Goal: Task Accomplishment & Management: Use online tool/utility

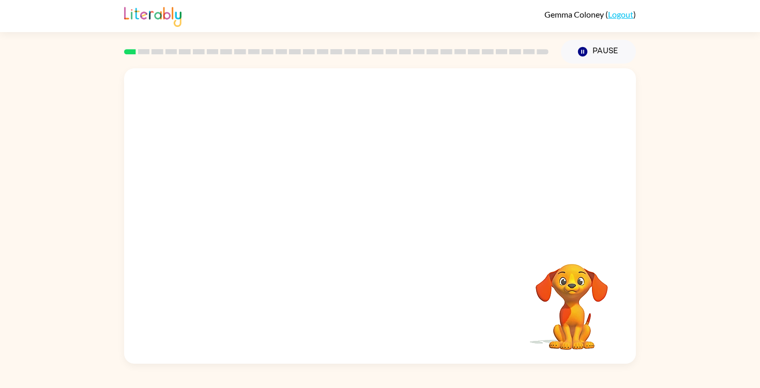
click at [262, 198] on video "Your browser must support playing .mp4 files to use Literably. Please try using…" at bounding box center [380, 155] width 512 height 174
click at [262, 195] on video "Your browser must support playing .mp4 files to use Literably. Please try using…" at bounding box center [380, 155] width 512 height 174
click at [262, 193] on video "Your browser must support playing .mp4 files to use Literably. Please try using…" at bounding box center [380, 155] width 512 height 174
click at [512, 92] on video "Your browser must support playing .mp4 files to use Literably. Please try using…" at bounding box center [380, 155] width 512 height 174
click at [269, 196] on video "Your browser must support playing .mp4 files to use Literably. Please try using…" at bounding box center [380, 155] width 512 height 174
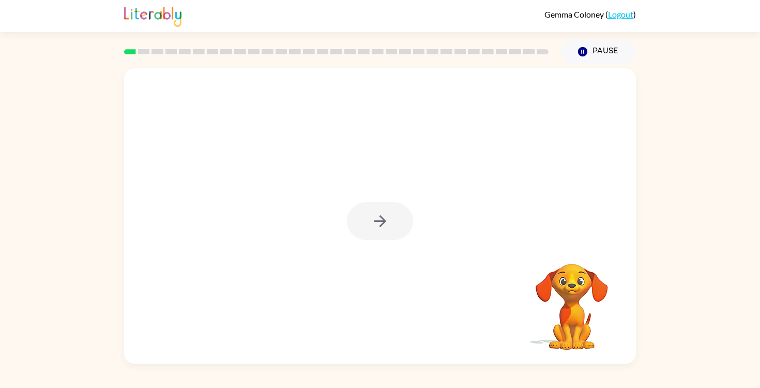
click at [388, 221] on div at bounding box center [380, 221] width 66 height 38
click at [380, 219] on icon "button" at bounding box center [380, 221] width 18 height 18
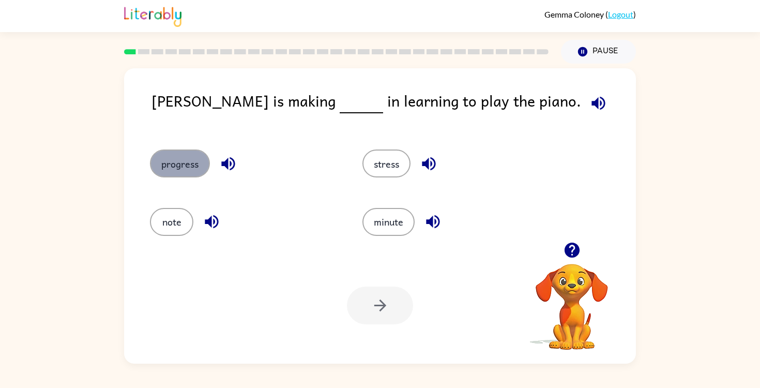
click at [188, 165] on button "progress" at bounding box center [180, 163] width 60 height 28
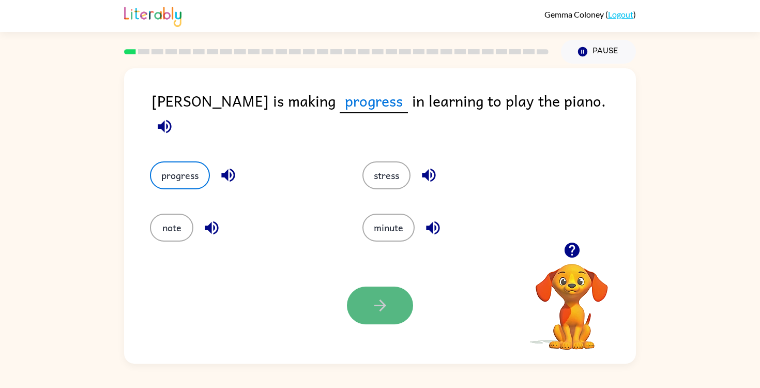
click at [377, 311] on icon "button" at bounding box center [380, 305] width 18 height 18
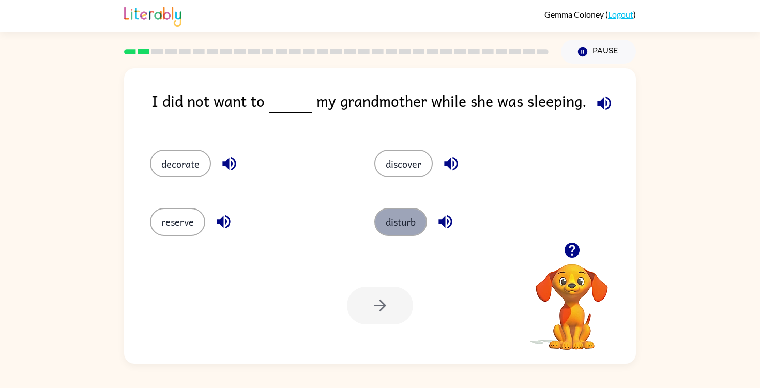
click at [397, 214] on button "disturb" at bounding box center [400, 222] width 53 height 28
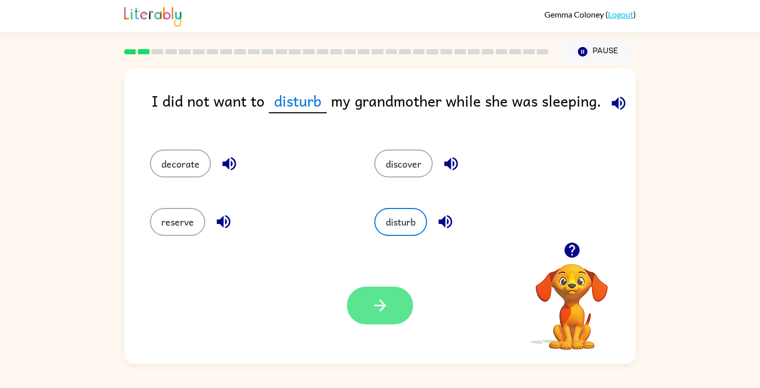
click at [395, 308] on button "button" at bounding box center [380, 305] width 66 height 38
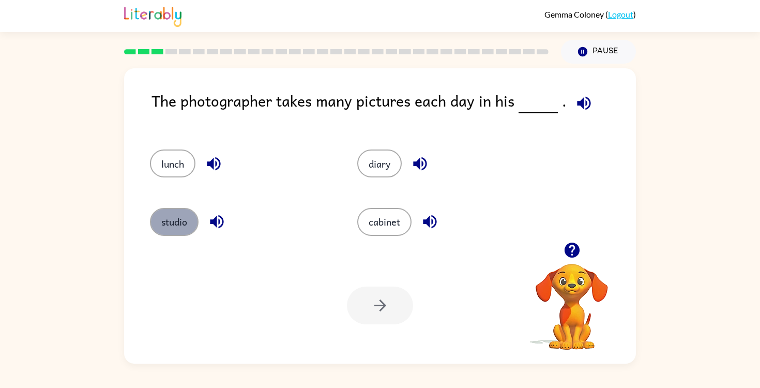
click at [168, 225] on button "studio" at bounding box center [174, 222] width 49 height 28
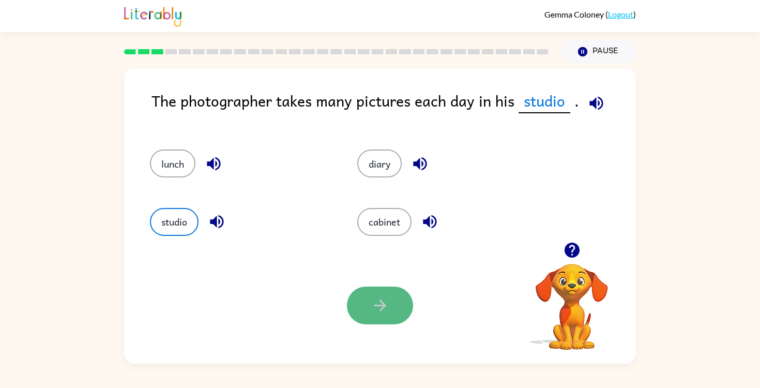
click at [359, 309] on button "button" at bounding box center [380, 305] width 66 height 38
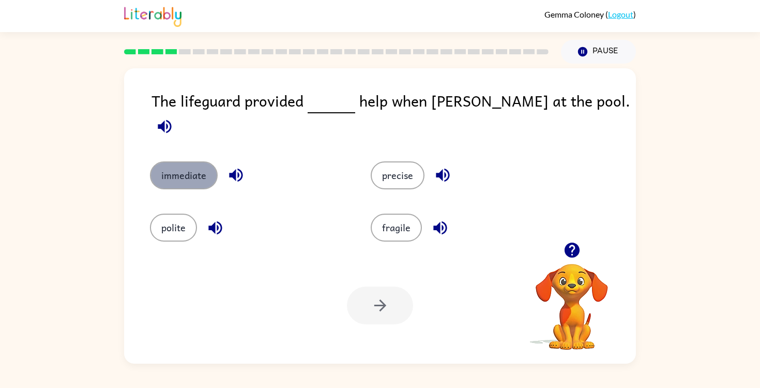
click at [193, 170] on button "immediate" at bounding box center [184, 175] width 68 height 28
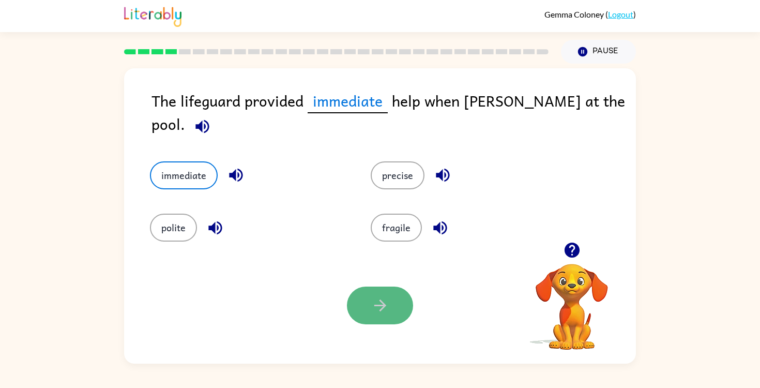
click at [369, 291] on button "button" at bounding box center [380, 305] width 66 height 38
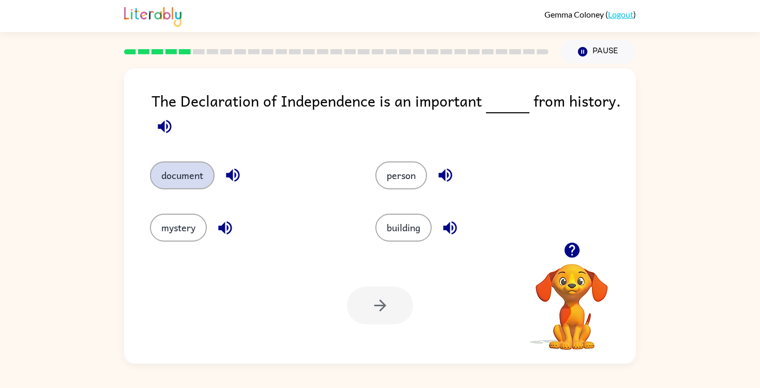
click at [200, 182] on button "document" at bounding box center [182, 175] width 65 height 28
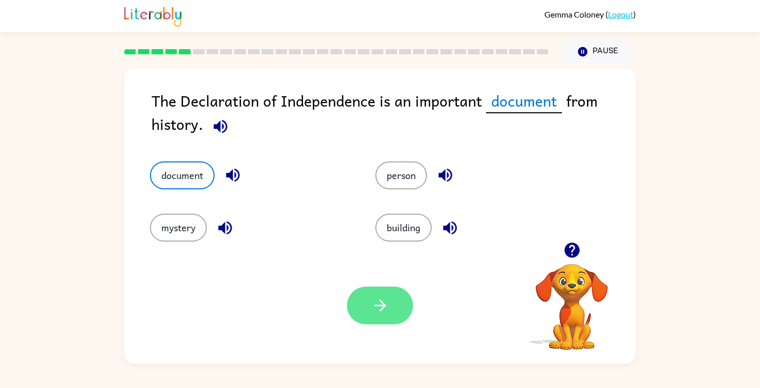
click at [389, 298] on button "button" at bounding box center [380, 305] width 66 height 38
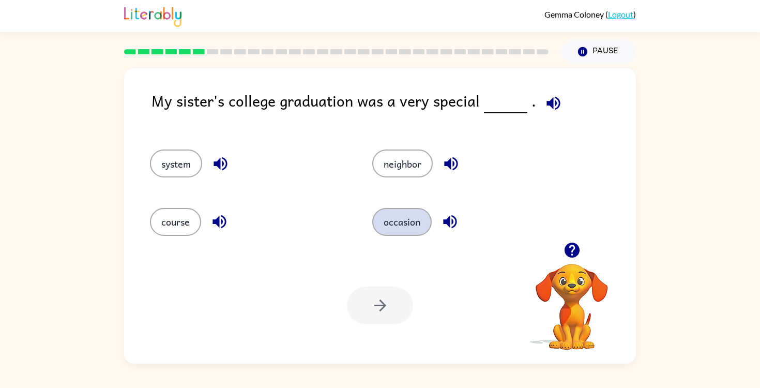
click at [413, 221] on button "occasion" at bounding box center [401, 222] width 59 height 28
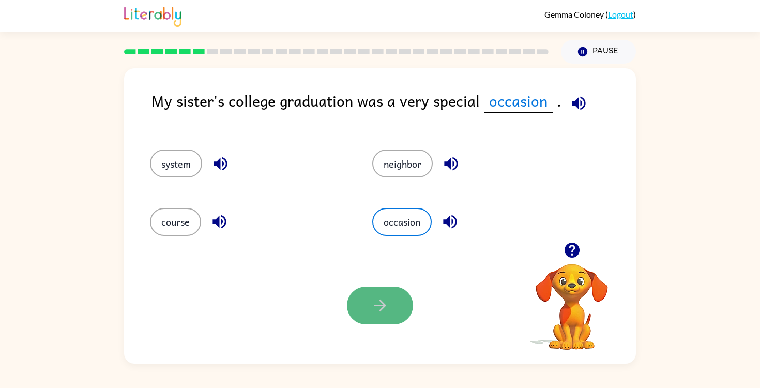
click at [391, 302] on button "button" at bounding box center [380, 305] width 66 height 38
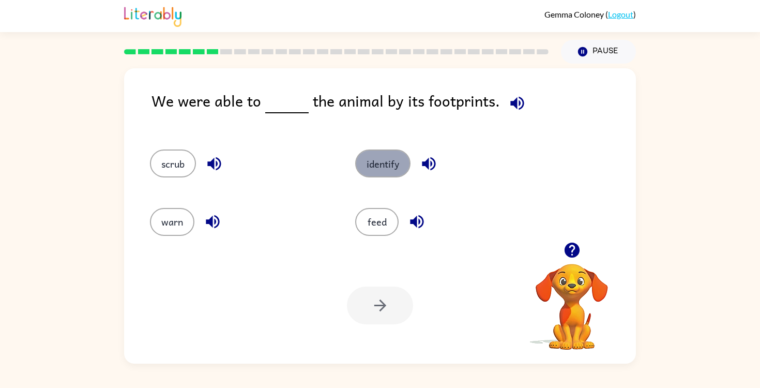
click at [380, 168] on button "identify" at bounding box center [382, 163] width 55 height 28
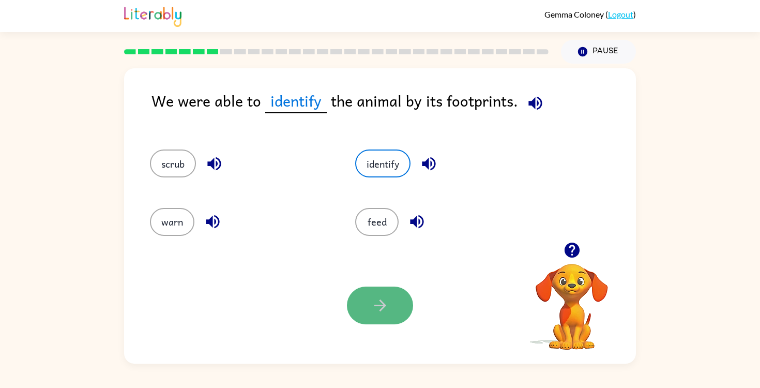
click at [361, 311] on button "button" at bounding box center [380, 305] width 66 height 38
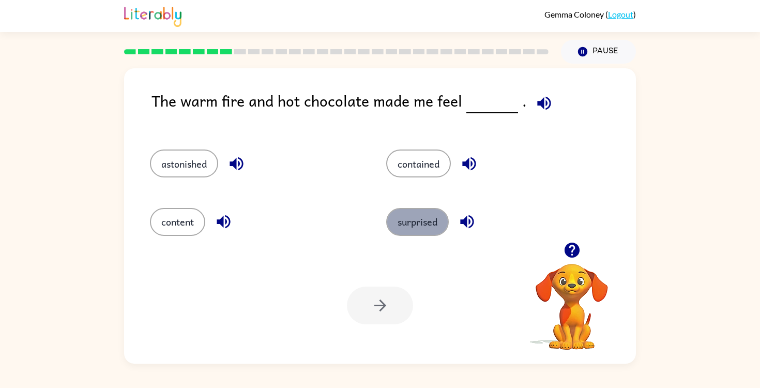
click at [417, 224] on button "surprised" at bounding box center [417, 222] width 63 height 28
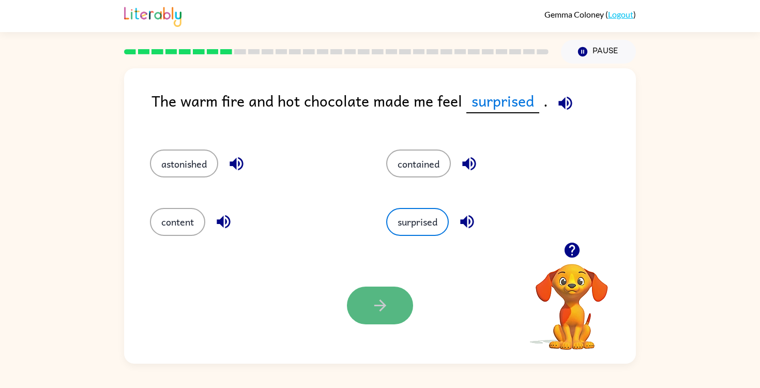
click at [372, 305] on icon "button" at bounding box center [380, 305] width 18 height 18
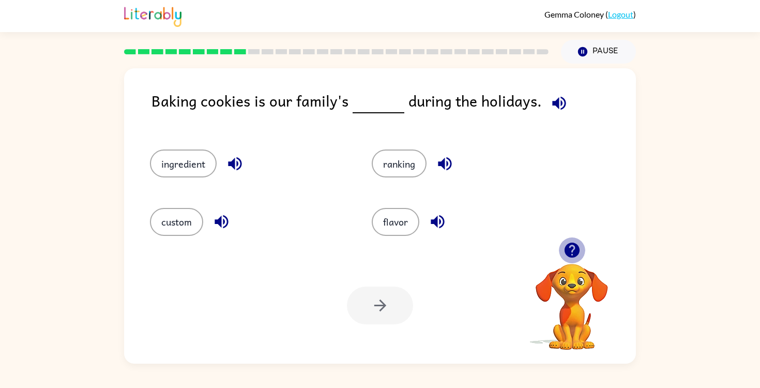
click at [572, 250] on icon "button" at bounding box center [572, 250] width 18 height 18
click at [572, 251] on icon "button" at bounding box center [572, 250] width 18 height 18
click at [168, 211] on button "custom" at bounding box center [176, 222] width 53 height 28
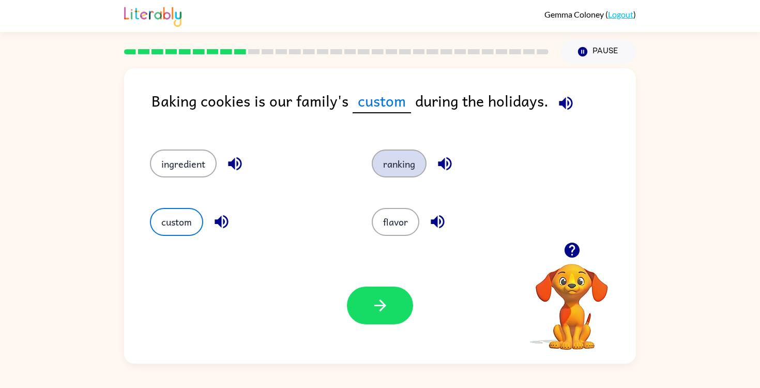
click at [410, 167] on button "ranking" at bounding box center [399, 163] width 55 height 28
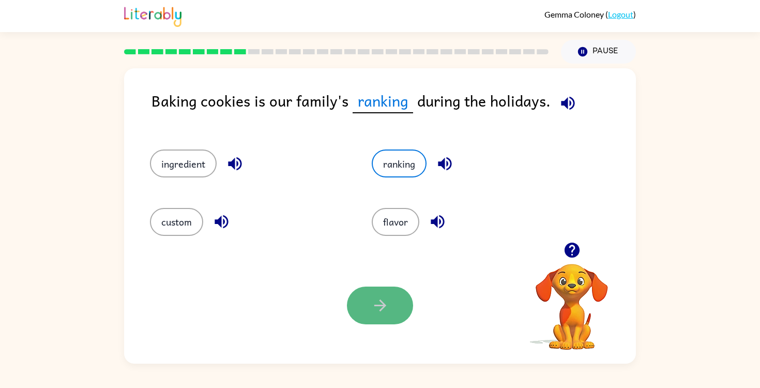
click at [369, 305] on button "button" at bounding box center [380, 305] width 66 height 38
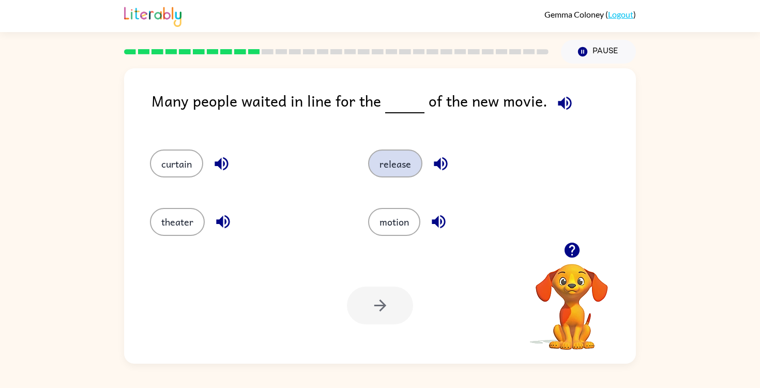
click at [398, 163] on button "release" at bounding box center [395, 163] width 54 height 28
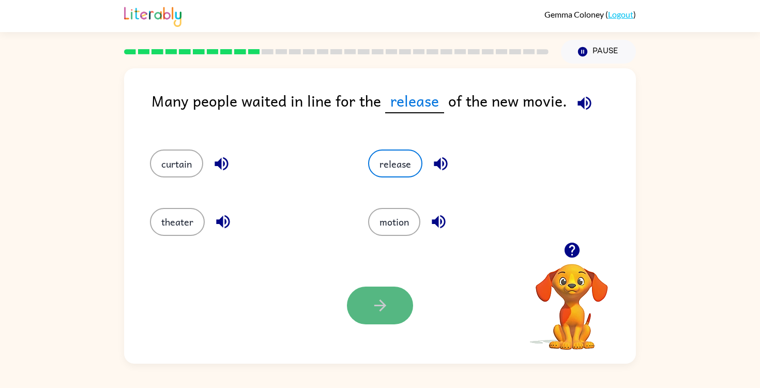
click at [386, 314] on button "button" at bounding box center [380, 305] width 66 height 38
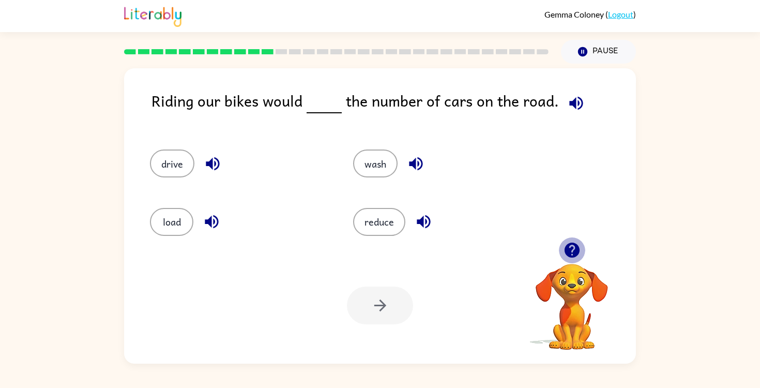
click at [571, 250] on icon "button" at bounding box center [572, 250] width 18 height 18
click at [380, 226] on button "reduce" at bounding box center [379, 222] width 52 height 28
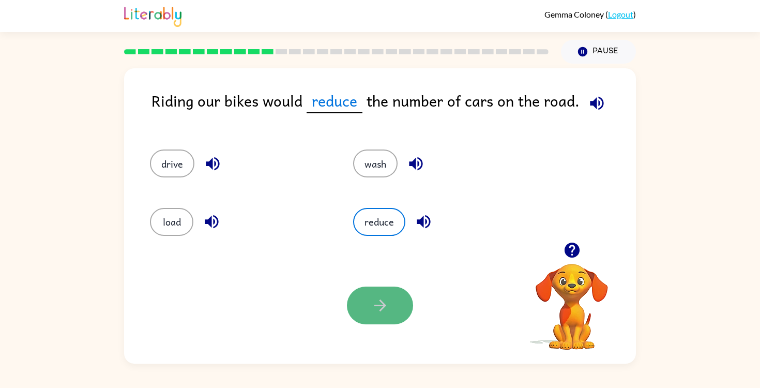
click at [382, 298] on icon "button" at bounding box center [380, 305] width 18 height 18
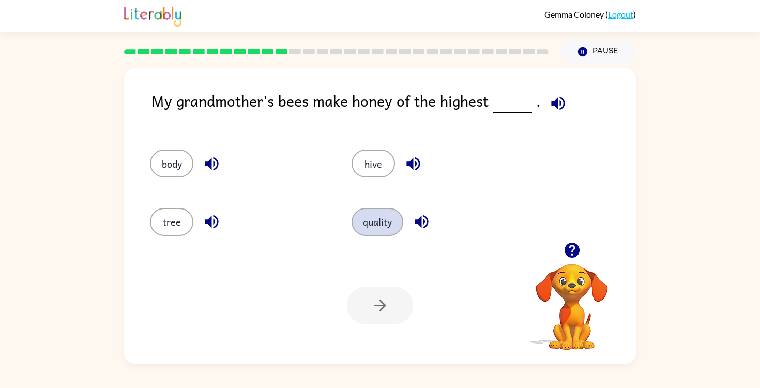
click at [376, 224] on button "quality" at bounding box center [378, 222] width 52 height 28
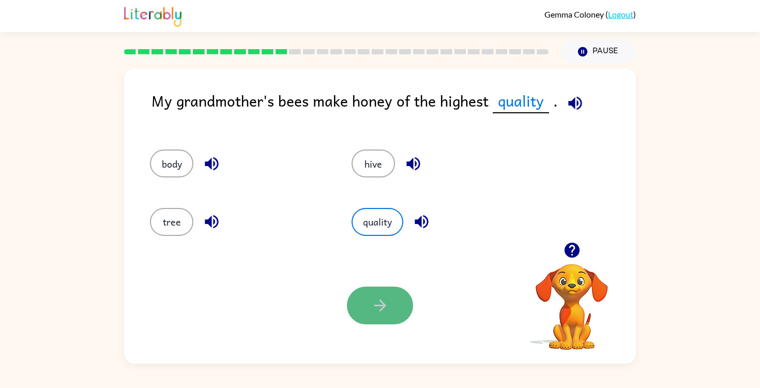
click at [370, 315] on button "button" at bounding box center [380, 305] width 66 height 38
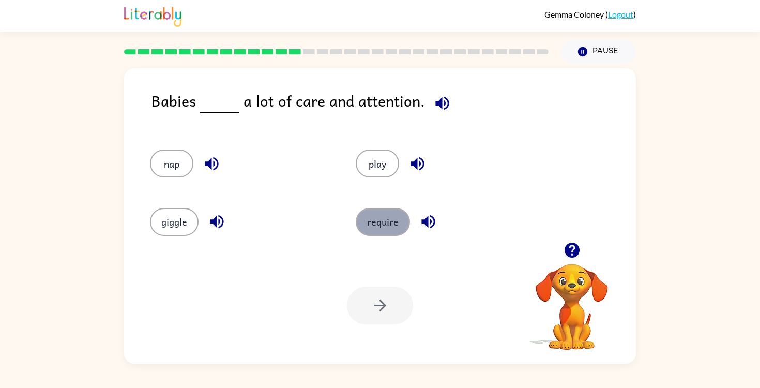
click at [385, 221] on button "require" at bounding box center [383, 222] width 54 height 28
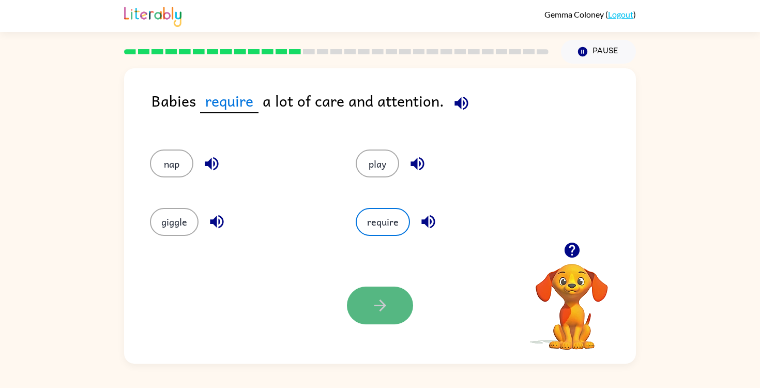
click at [371, 301] on icon "button" at bounding box center [380, 305] width 18 height 18
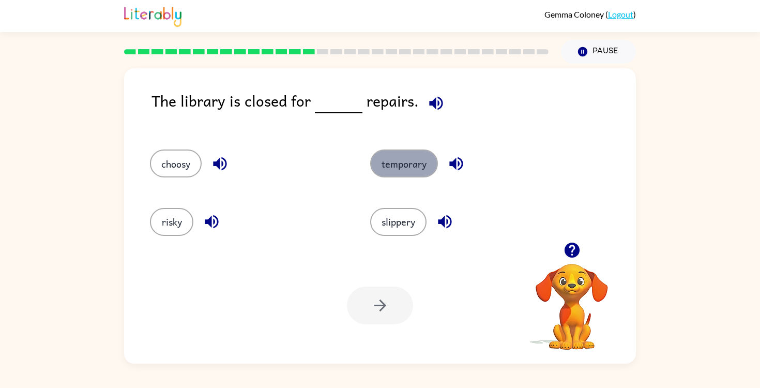
click at [411, 159] on button "temporary" at bounding box center [404, 163] width 68 height 28
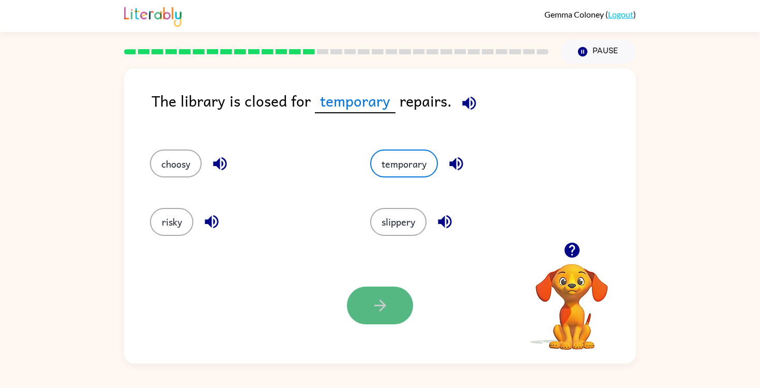
click at [365, 299] on button "button" at bounding box center [380, 305] width 66 height 38
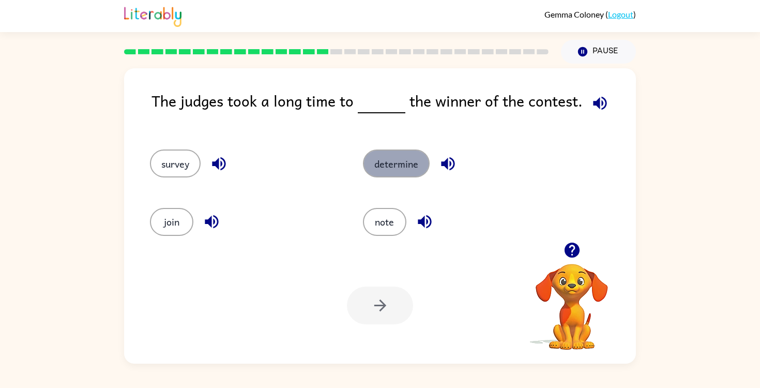
click at [390, 174] on button "determine" at bounding box center [396, 163] width 67 height 28
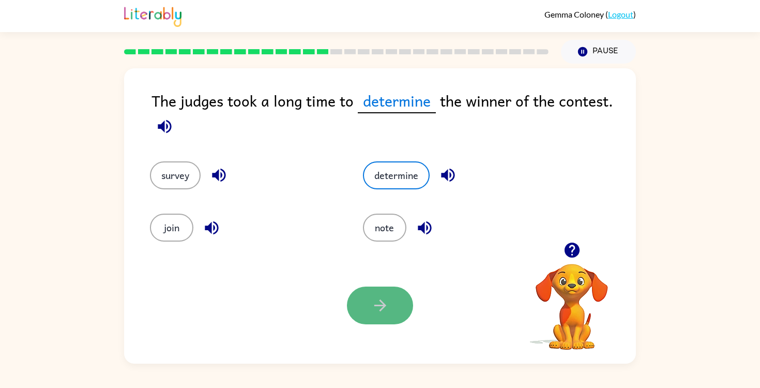
click at [393, 298] on button "button" at bounding box center [380, 305] width 66 height 38
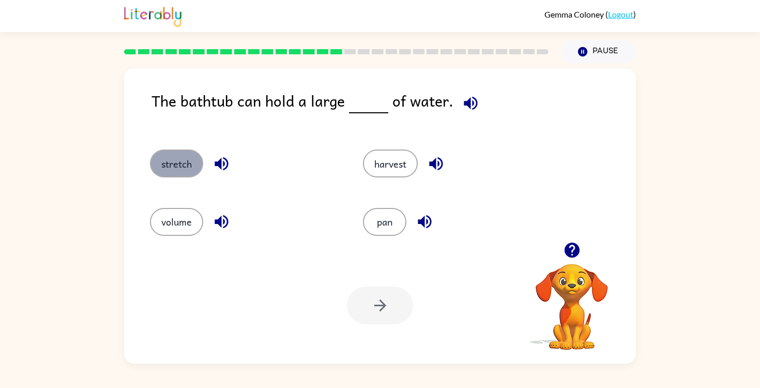
click at [190, 168] on button "stretch" at bounding box center [176, 163] width 53 height 28
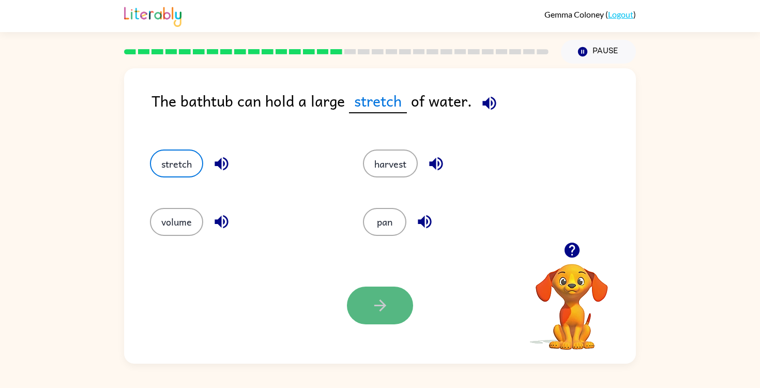
click at [378, 293] on button "button" at bounding box center [380, 305] width 66 height 38
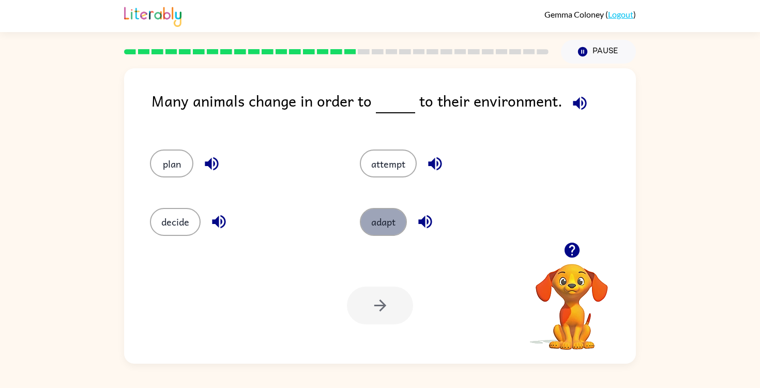
click at [380, 229] on button "adapt" at bounding box center [383, 222] width 47 height 28
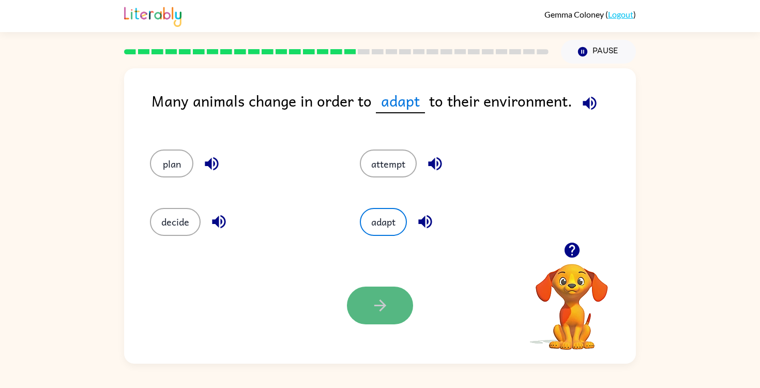
click at [380, 291] on button "button" at bounding box center [380, 305] width 66 height 38
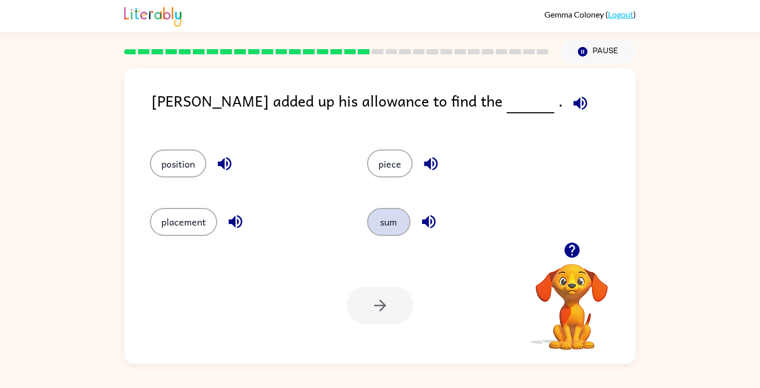
click at [391, 224] on button "sum" at bounding box center [388, 222] width 43 height 28
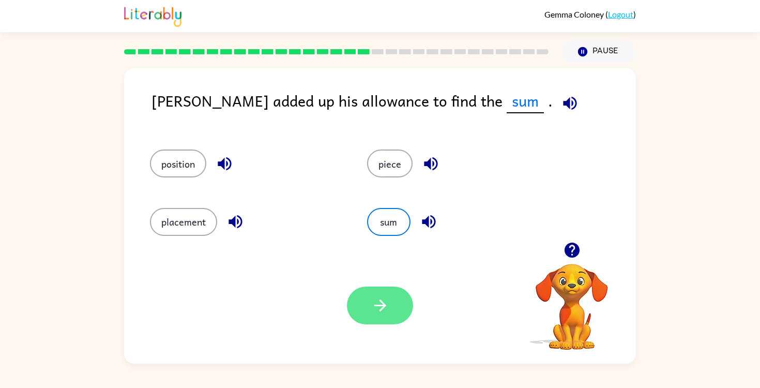
click at [393, 309] on button "button" at bounding box center [380, 305] width 66 height 38
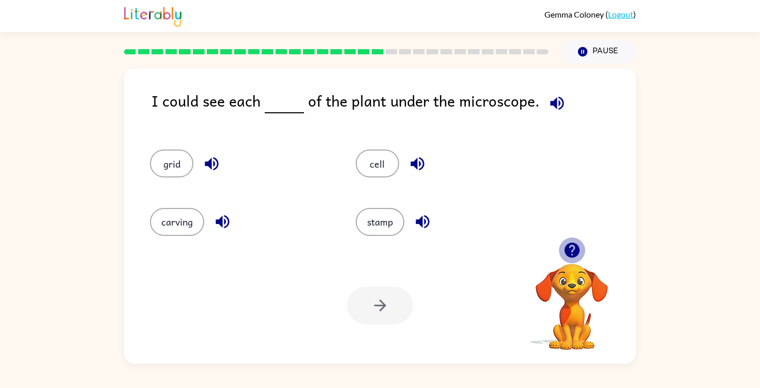
click at [568, 252] on icon "button" at bounding box center [571, 250] width 15 height 15
click at [379, 165] on button "cell" at bounding box center [377, 163] width 43 height 28
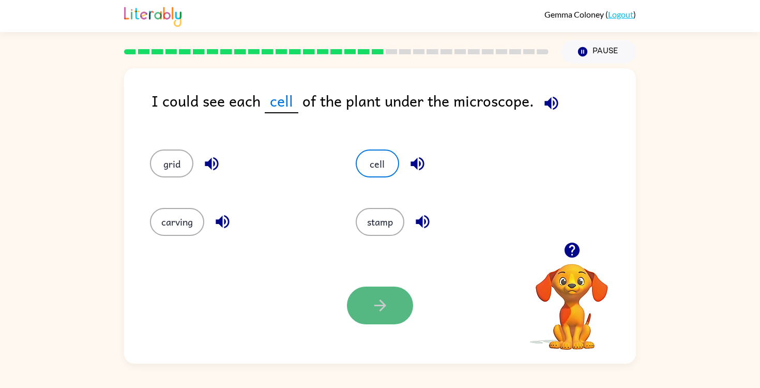
click at [385, 313] on icon "button" at bounding box center [380, 305] width 18 height 18
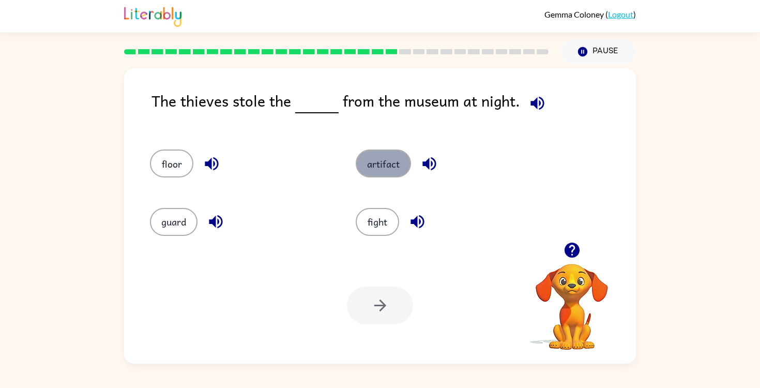
click at [377, 153] on button "artifact" at bounding box center [383, 163] width 55 height 28
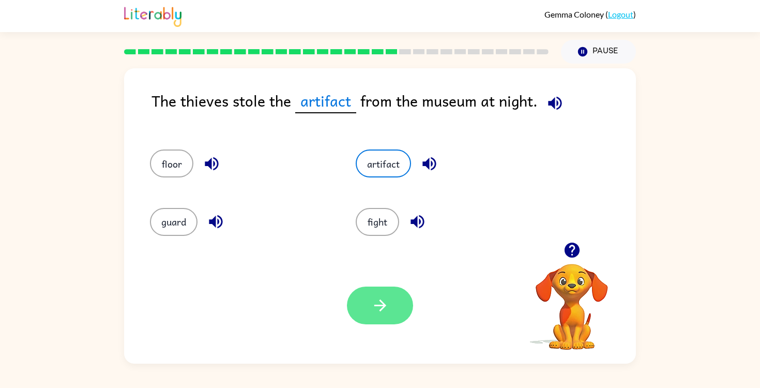
click at [367, 315] on button "button" at bounding box center [380, 305] width 66 height 38
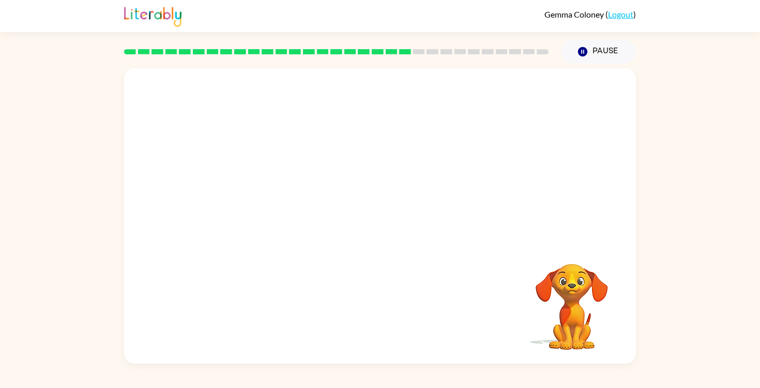
click at [278, 212] on video "Your browser must support playing .mp4 files to use Literably. Please try using…" at bounding box center [380, 155] width 512 height 174
click at [311, 208] on video "Your browser must support playing .mp4 files to use Literably. Please try using…" at bounding box center [380, 155] width 512 height 174
click at [311, 207] on video "Your browser must support playing .mp4 files to use Literably. Please try using…" at bounding box center [380, 155] width 512 height 174
click at [312, 208] on video "Your browser must support playing .mp4 files to use Literably. Please try using…" at bounding box center [380, 155] width 512 height 174
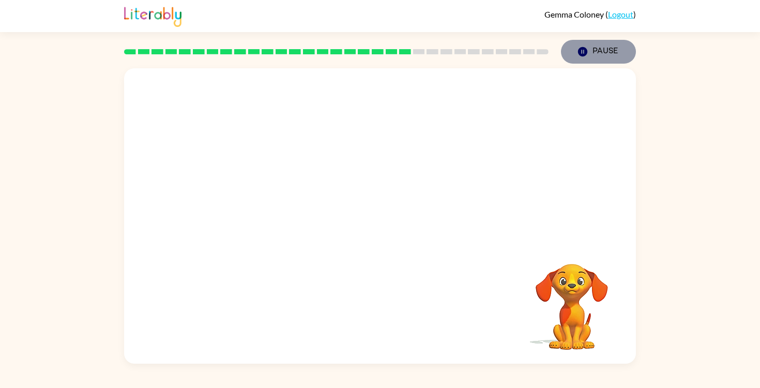
click at [584, 50] on icon "button" at bounding box center [582, 51] width 9 height 9
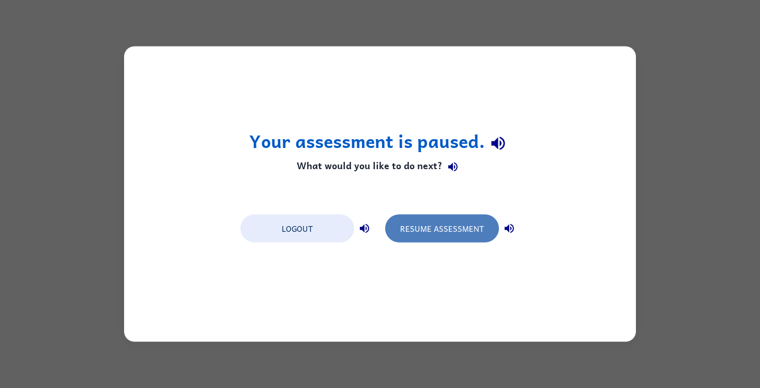
click at [421, 231] on button "Resume Assessment" at bounding box center [442, 229] width 114 height 28
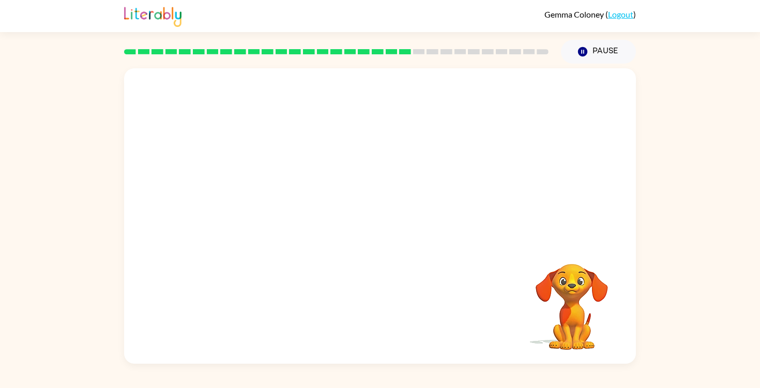
click at [554, 283] on video "Your browser must support playing .mp4 files to use Literably. Please try using…" at bounding box center [571, 299] width 103 height 103
click at [563, 283] on video "Your browser must support playing .mp4 files to use Literably. Please try using…" at bounding box center [571, 299] width 103 height 103
click at [292, 83] on video "Your browser must support playing .mp4 files to use Literably. Please try using…" at bounding box center [380, 155] width 512 height 174
click at [295, 203] on video "Your browser must support playing .mp4 files to use Literably. Please try using…" at bounding box center [380, 155] width 512 height 174
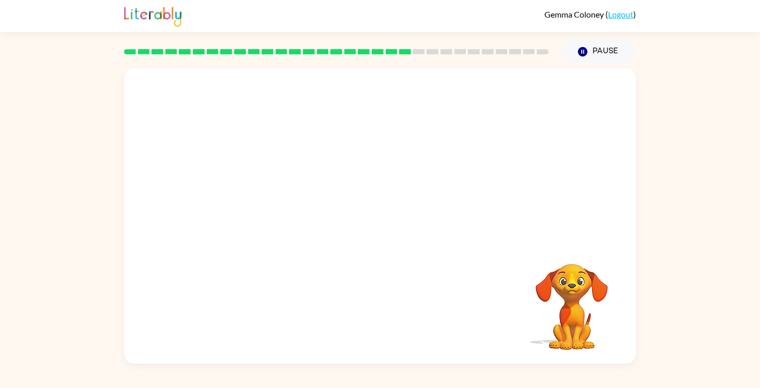
click at [316, 207] on video "Your browser must support playing .mp4 files to use Literably. Please try using…" at bounding box center [380, 155] width 512 height 174
click at [296, 207] on div at bounding box center [380, 215] width 512 height 295
click at [381, 219] on icon "button" at bounding box center [380, 221] width 18 height 18
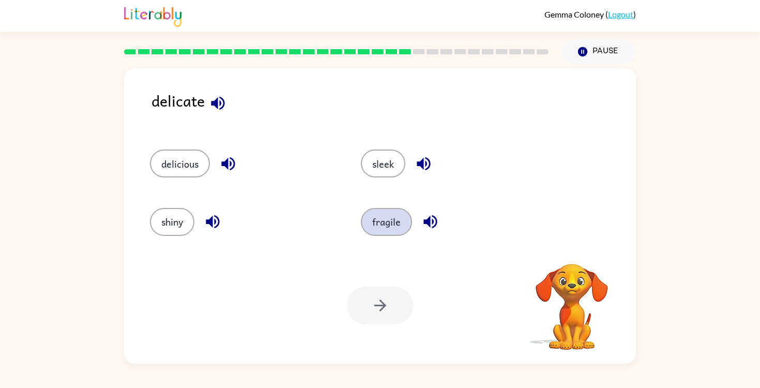
click at [384, 219] on button "fragile" at bounding box center [386, 222] width 51 height 28
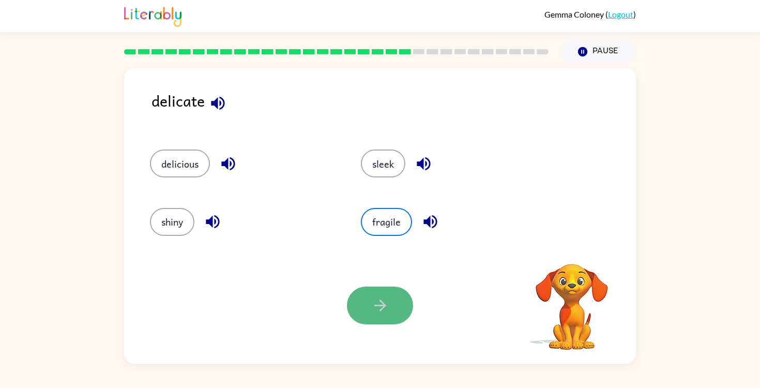
click at [387, 300] on icon "button" at bounding box center [380, 305] width 18 height 18
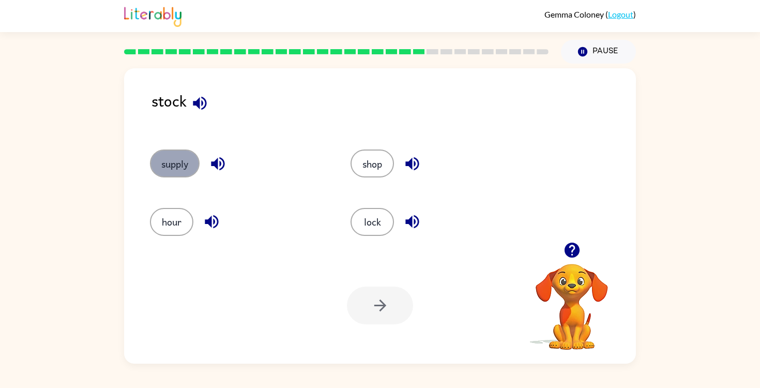
click at [185, 156] on button "supply" at bounding box center [175, 163] width 50 height 28
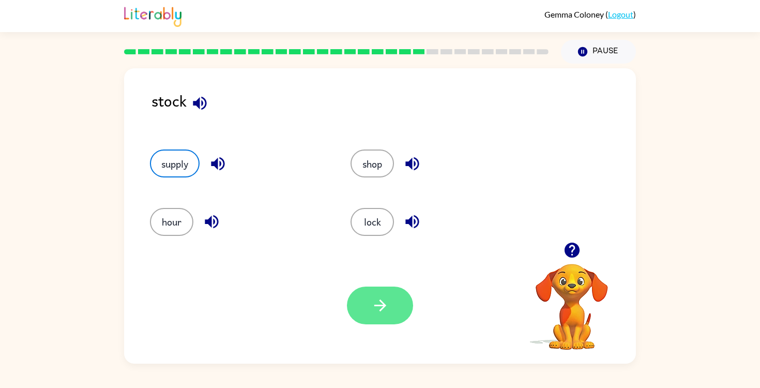
click at [380, 301] on icon "button" at bounding box center [380, 305] width 12 height 12
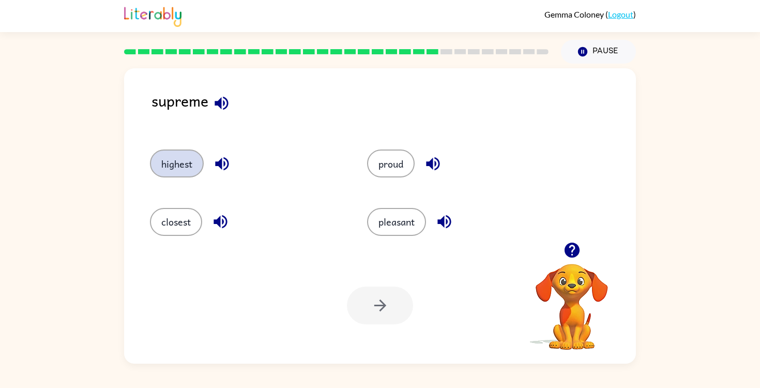
click at [180, 164] on button "highest" at bounding box center [177, 163] width 54 height 28
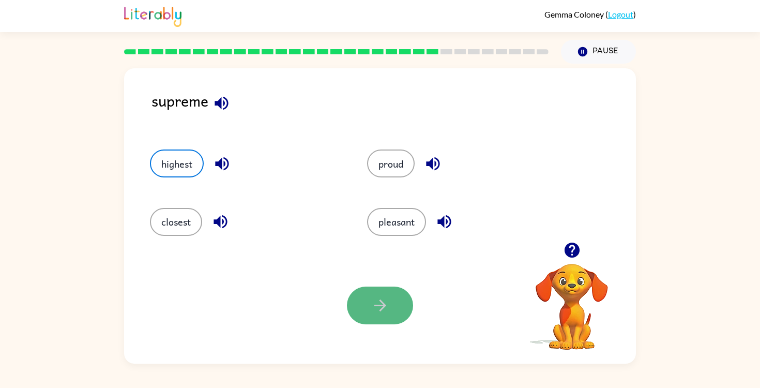
click at [383, 307] on icon "button" at bounding box center [380, 305] width 12 height 12
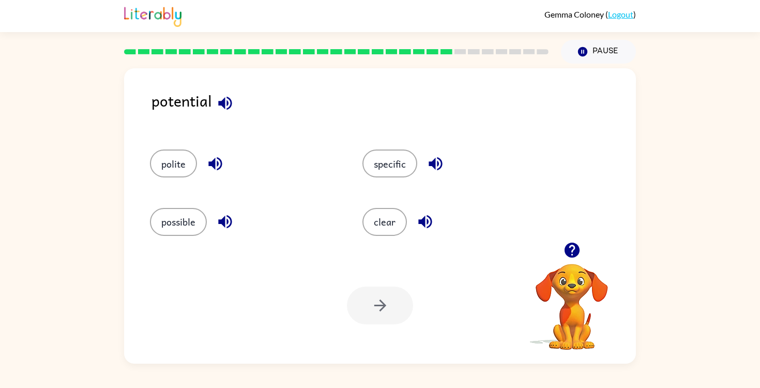
click at [398, 177] on div "specific" at bounding box center [449, 159] width 213 height 58
click at [169, 161] on button "polite" at bounding box center [173, 163] width 47 height 28
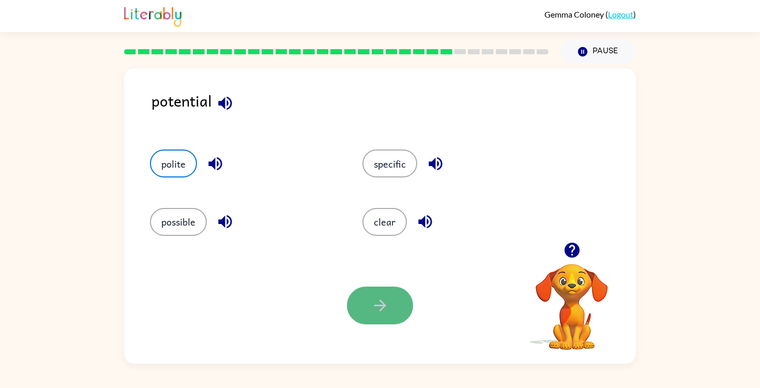
click at [365, 305] on button "button" at bounding box center [380, 305] width 66 height 38
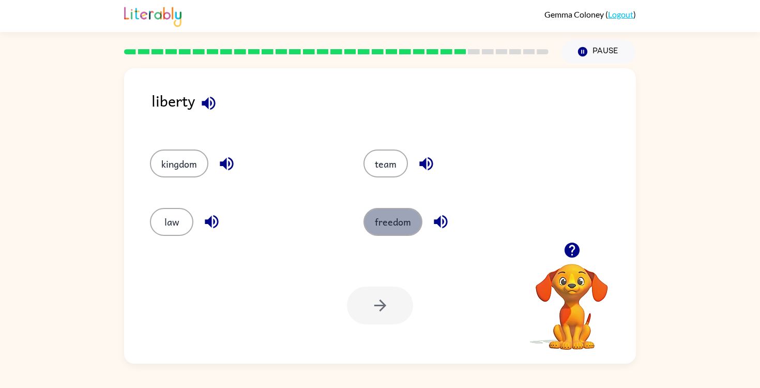
click at [378, 214] on button "freedom" at bounding box center [393, 222] width 59 height 28
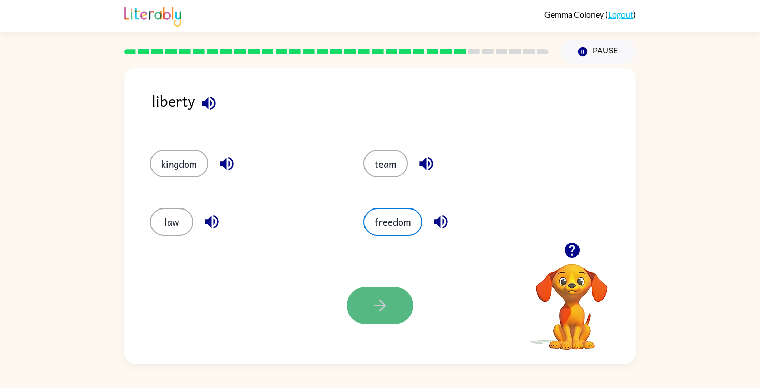
click at [384, 309] on icon "button" at bounding box center [380, 305] width 18 height 18
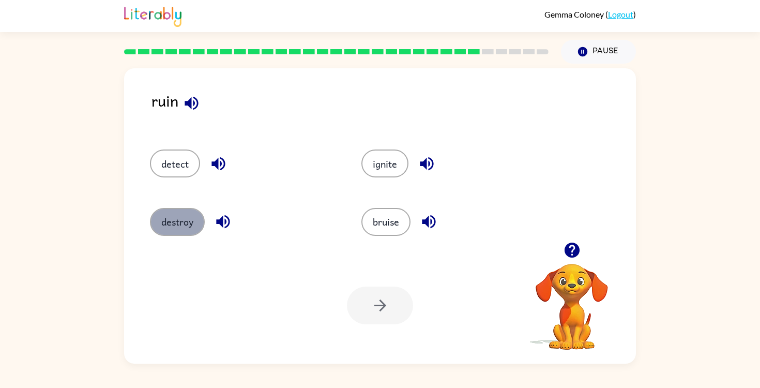
click at [186, 220] on button "destroy" at bounding box center [177, 222] width 55 height 28
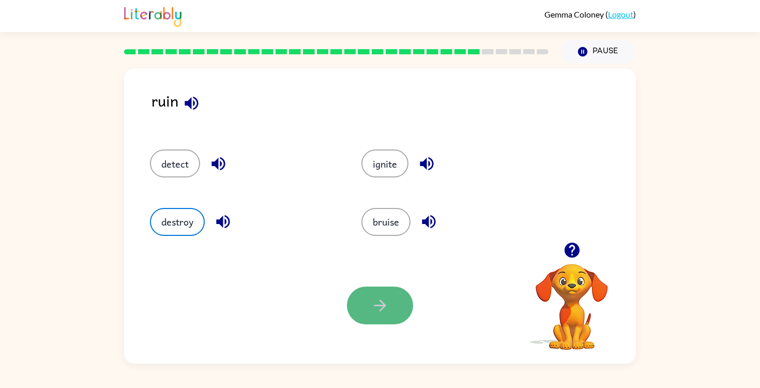
click at [369, 306] on button "button" at bounding box center [380, 305] width 66 height 38
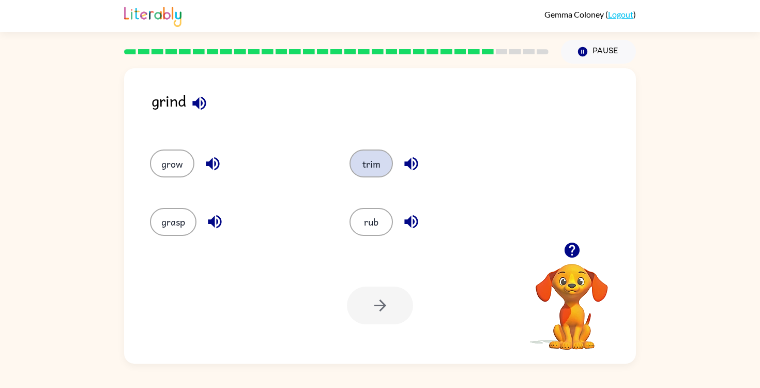
click at [364, 164] on button "trim" at bounding box center [371, 163] width 43 height 28
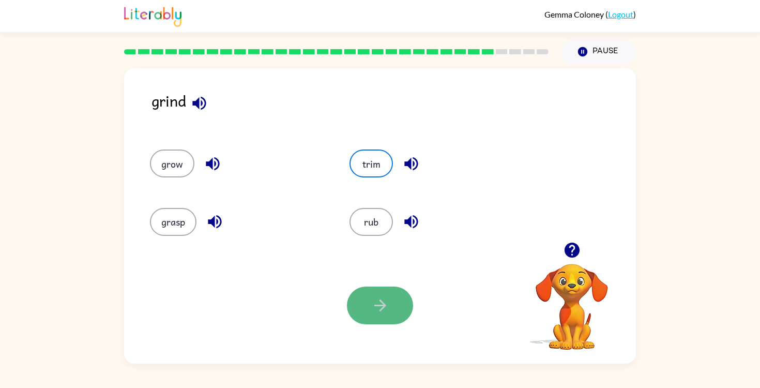
click at [355, 308] on button "button" at bounding box center [380, 305] width 66 height 38
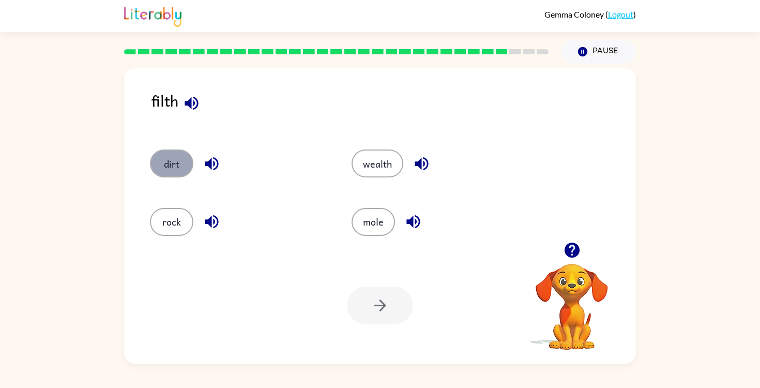
click at [185, 156] on button "dirt" at bounding box center [171, 163] width 43 height 28
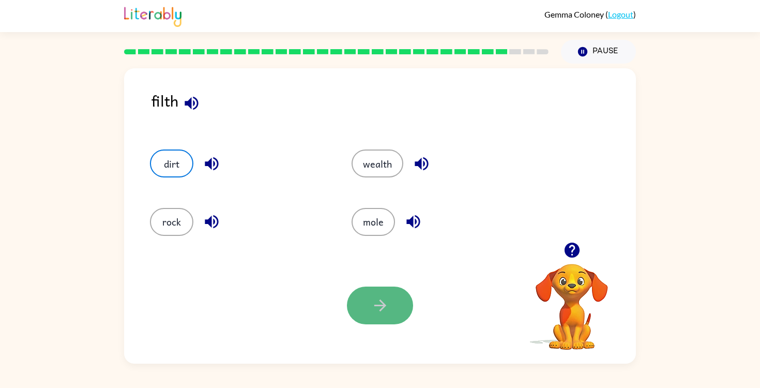
click at [372, 297] on icon "button" at bounding box center [380, 305] width 18 height 18
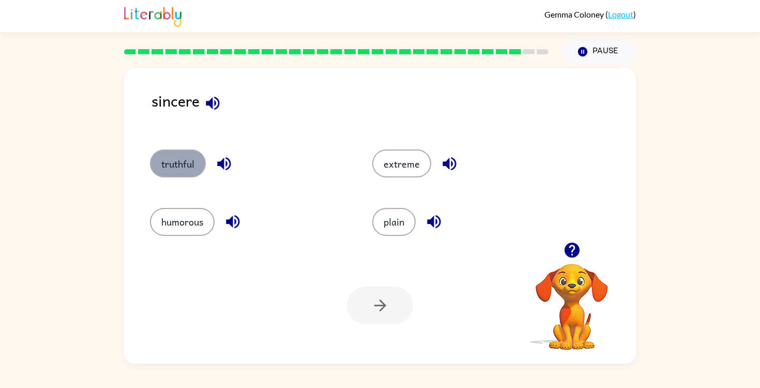
click at [168, 161] on button "truthful" at bounding box center [178, 163] width 56 height 28
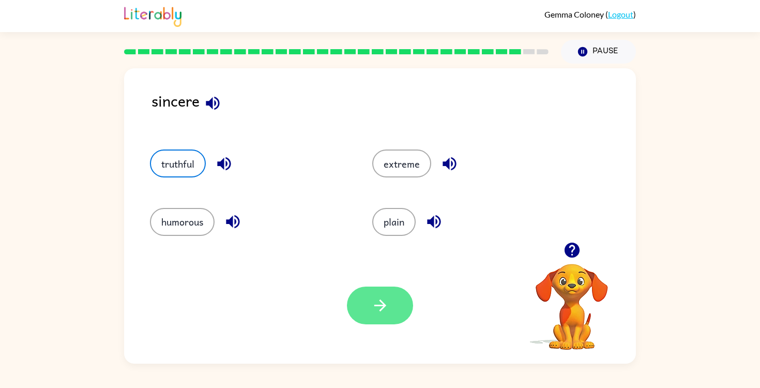
click at [389, 313] on button "button" at bounding box center [380, 305] width 66 height 38
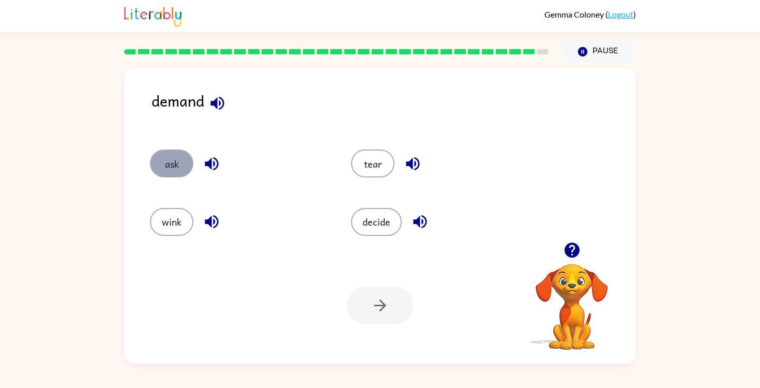
click at [176, 165] on button "ask" at bounding box center [171, 163] width 43 height 28
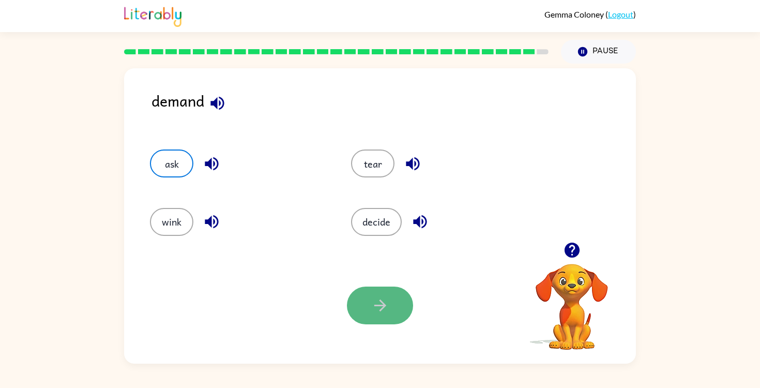
click at [352, 300] on button "button" at bounding box center [380, 305] width 66 height 38
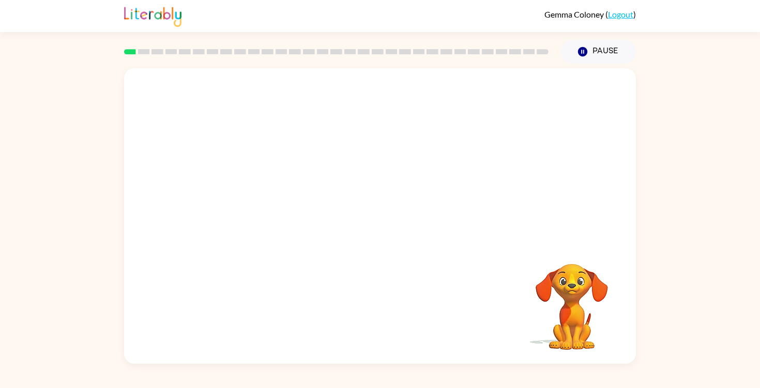
click at [352, 159] on video "Your browser must support playing .mp4 files to use Literably. Please try using…" at bounding box center [380, 155] width 512 height 174
click at [351, 162] on video "Your browser must support playing .mp4 files to use Literably. Please try using…" at bounding box center [380, 155] width 512 height 174
click at [412, 194] on video "Your browser must support playing .mp4 files to use Literably. Please try using…" at bounding box center [380, 155] width 512 height 174
click at [424, 182] on video "Your browser must support playing .mp4 files to use Literably. Please try using…" at bounding box center [380, 155] width 512 height 174
click at [380, 220] on icon "button" at bounding box center [380, 221] width 18 height 18
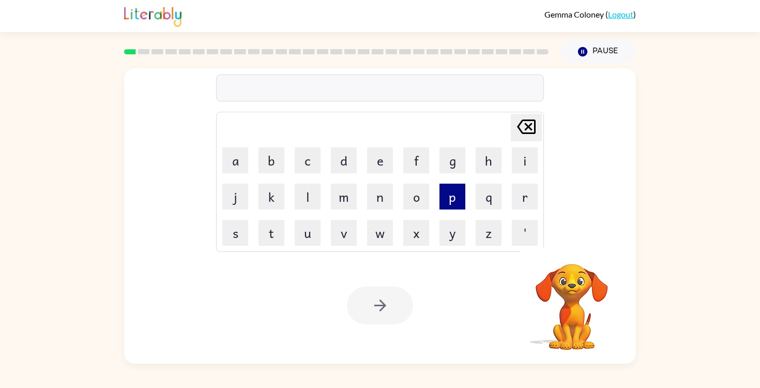
click at [456, 188] on button "p" at bounding box center [453, 197] width 26 height 26
click at [378, 163] on button "e" at bounding box center [380, 160] width 26 height 26
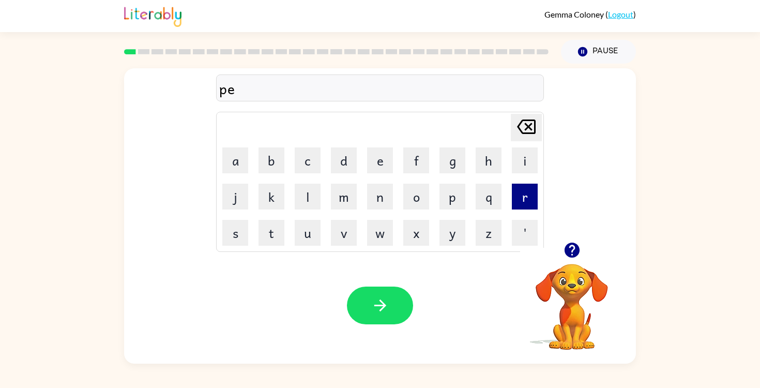
click at [530, 190] on button "r" at bounding box center [525, 197] width 26 height 26
click at [416, 160] on button "f" at bounding box center [416, 160] width 26 height 26
click at [415, 193] on button "o" at bounding box center [416, 197] width 26 height 26
click at [522, 194] on button "r" at bounding box center [525, 197] width 26 height 26
click at [345, 198] on button "m" at bounding box center [344, 197] width 26 height 26
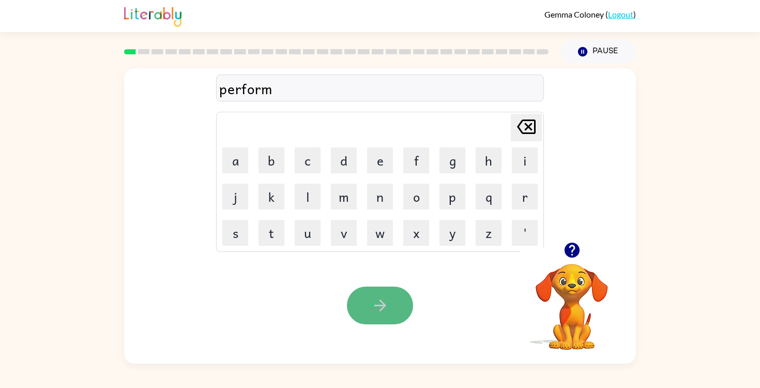
click at [382, 304] on icon "button" at bounding box center [380, 305] width 12 height 12
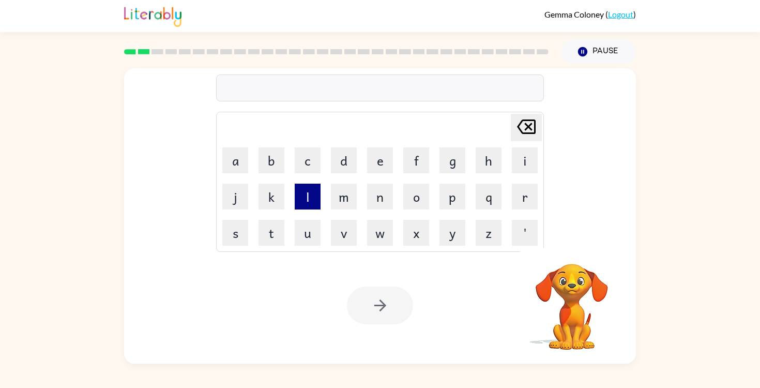
click at [310, 199] on button "l" at bounding box center [308, 197] width 26 height 26
click at [414, 200] on button "o" at bounding box center [416, 197] width 26 height 26
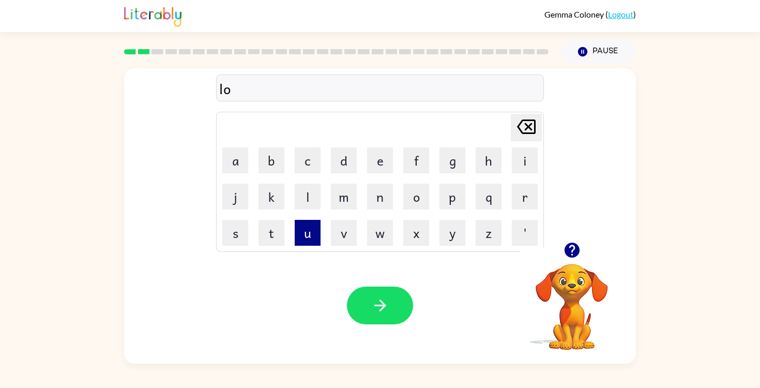
click at [312, 232] on button "u" at bounding box center [308, 233] width 26 height 26
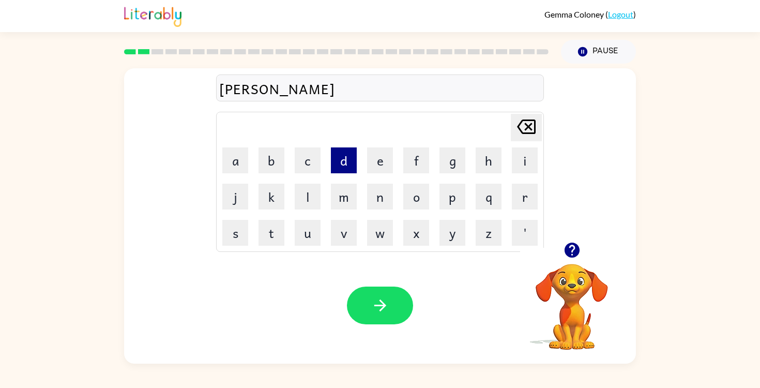
click at [339, 169] on button "d" at bounding box center [344, 160] width 26 height 26
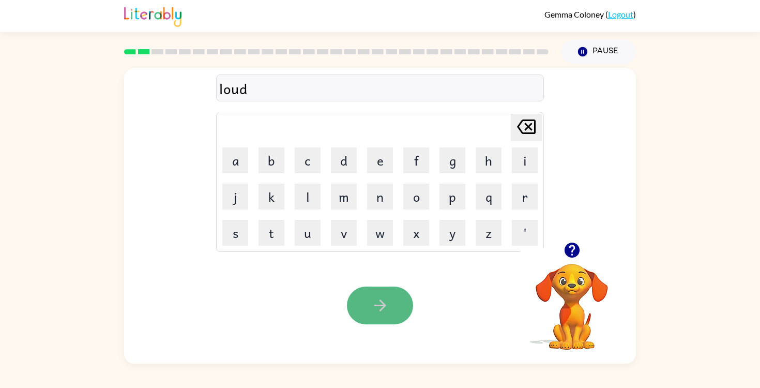
click at [376, 305] on icon "button" at bounding box center [380, 305] width 12 height 12
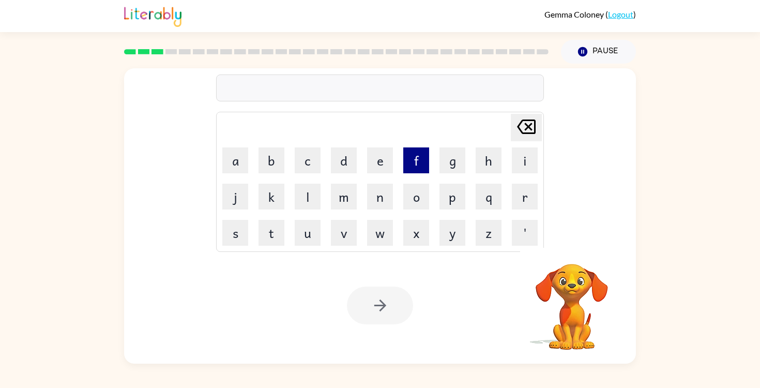
click at [411, 165] on button "f" at bounding box center [416, 160] width 26 height 26
click at [518, 162] on button "i" at bounding box center [525, 160] width 26 height 26
click at [518, 197] on button "r" at bounding box center [525, 197] width 26 height 26
click at [386, 162] on button "e" at bounding box center [380, 160] width 26 height 26
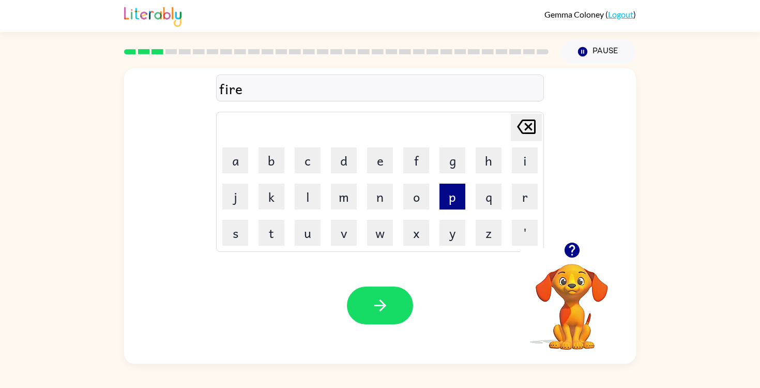
click at [450, 205] on button "p" at bounding box center [453, 197] width 26 height 26
click at [529, 194] on button "r" at bounding box center [525, 197] width 26 height 26
click at [417, 196] on button "o" at bounding box center [416, 197] width 26 height 26
click at [417, 164] on button "f" at bounding box center [416, 160] width 26 height 26
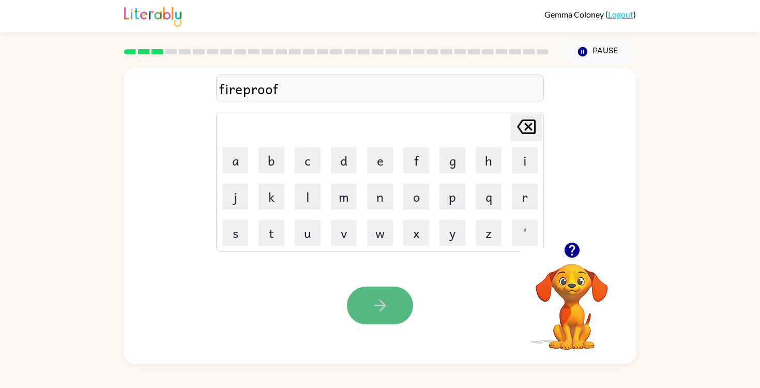
click at [388, 304] on icon "button" at bounding box center [380, 305] width 18 height 18
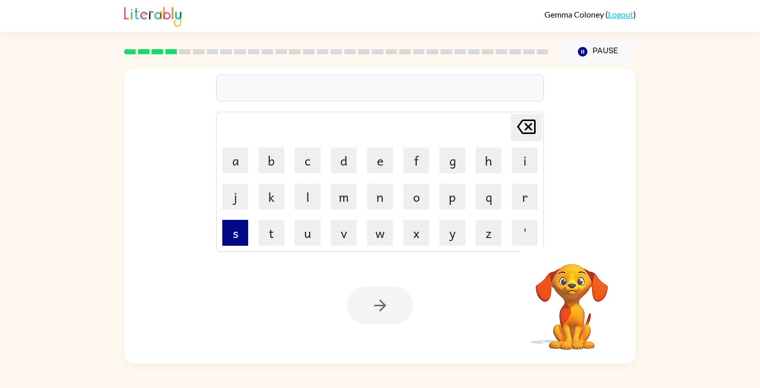
click at [238, 235] on button "s" at bounding box center [235, 233] width 26 height 26
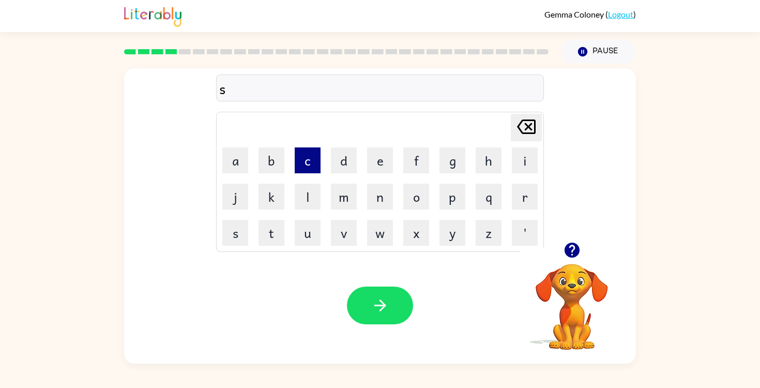
click at [316, 162] on button "c" at bounding box center [308, 160] width 26 height 26
click at [523, 191] on button "r" at bounding box center [525, 197] width 26 height 26
click at [388, 160] on button "e" at bounding box center [380, 160] width 26 height 26
type button "e"
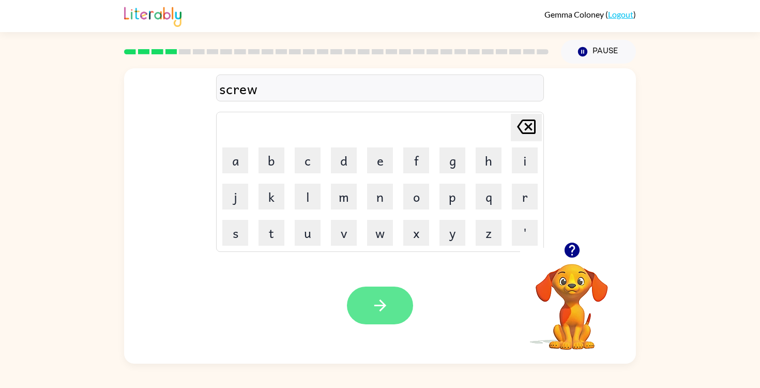
click at [380, 287] on button "button" at bounding box center [380, 305] width 66 height 38
click at [382, 297] on icon "button" at bounding box center [380, 305] width 18 height 18
click at [387, 292] on button "button" at bounding box center [380, 305] width 66 height 38
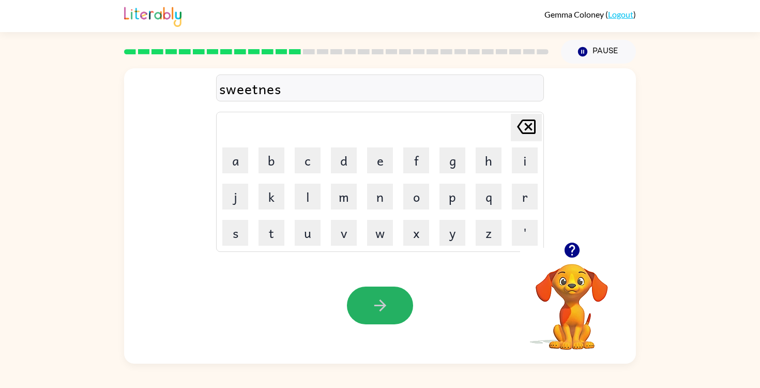
drag, startPoint x: 381, startPoint y: 296, endPoint x: 381, endPoint y: 289, distance: 6.7
click at [381, 289] on button "button" at bounding box center [380, 305] width 66 height 38
